Goal: Information Seeking & Learning: Learn about a topic

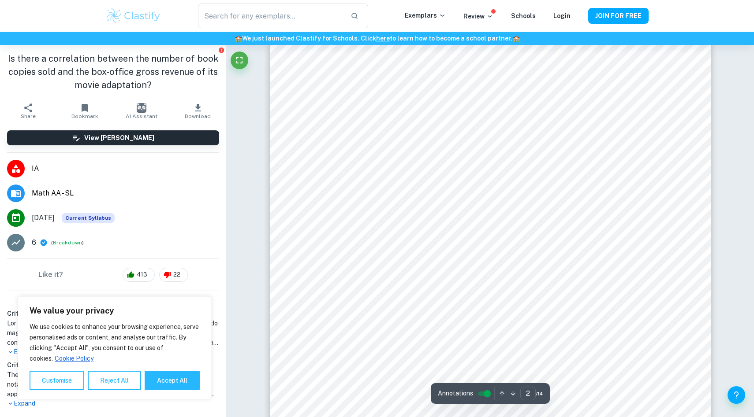
scroll to position [713, 0]
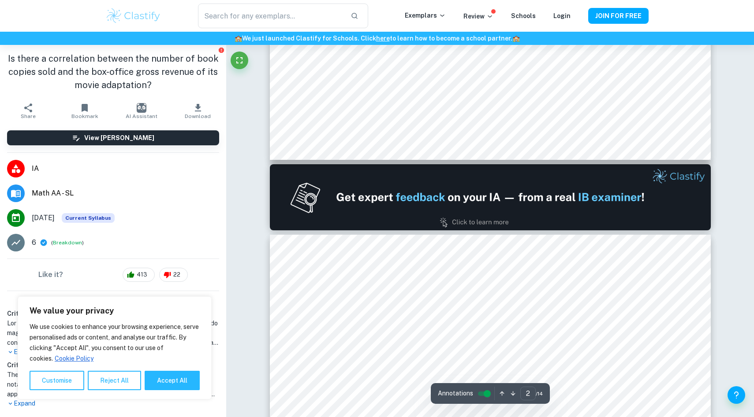
type input "1"
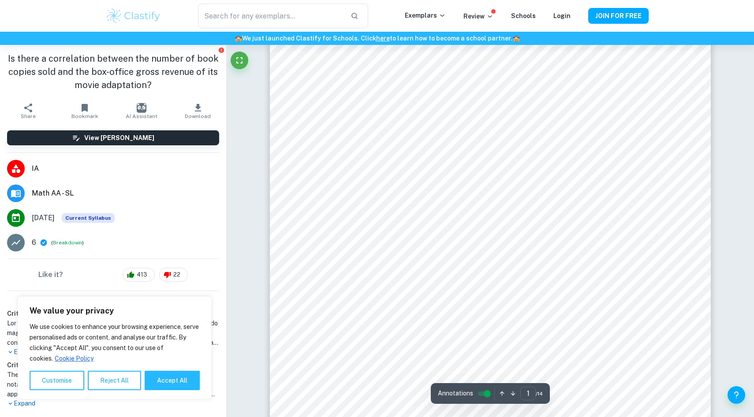
scroll to position [141, 0]
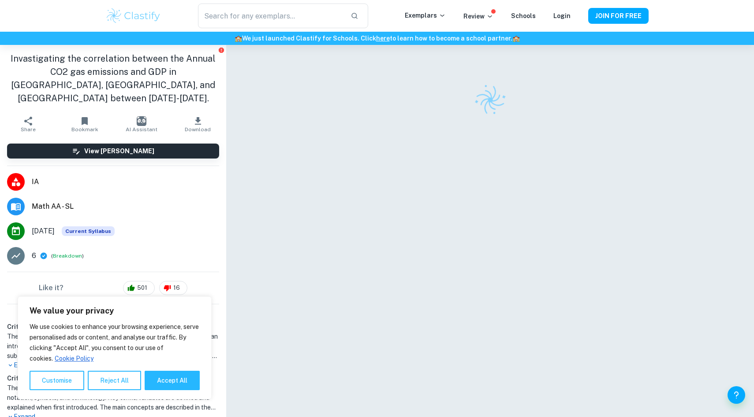
click at [544, 126] on div at bounding box center [490, 241] width 441 height 392
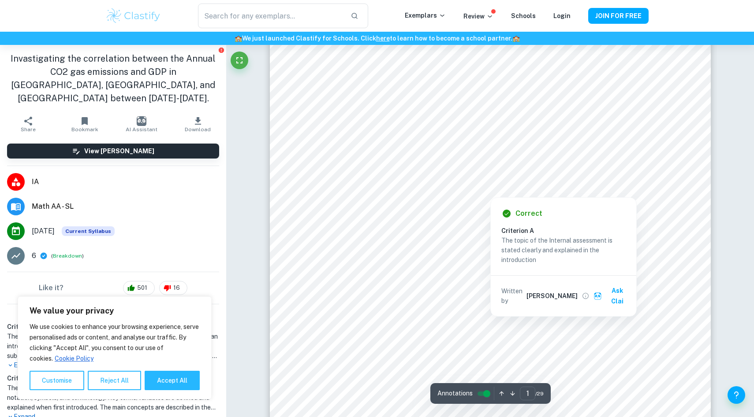
scroll to position [134, 0]
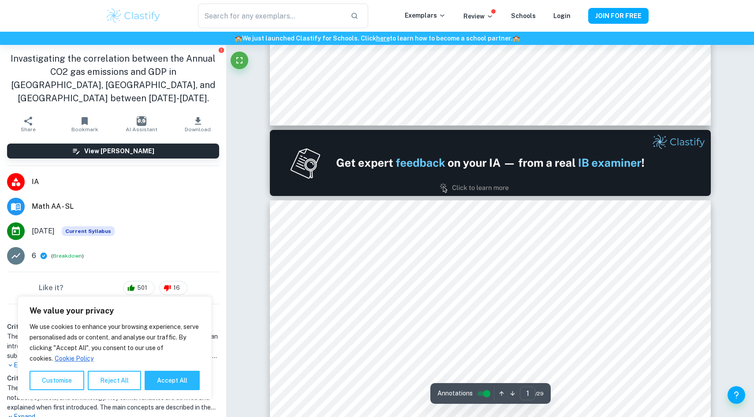
type input "2"
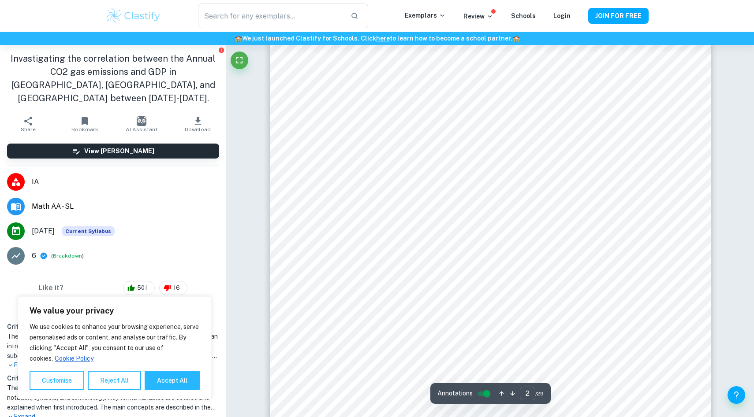
scroll to position [571, 0]
